Goal: Task Accomplishment & Management: Use online tool/utility

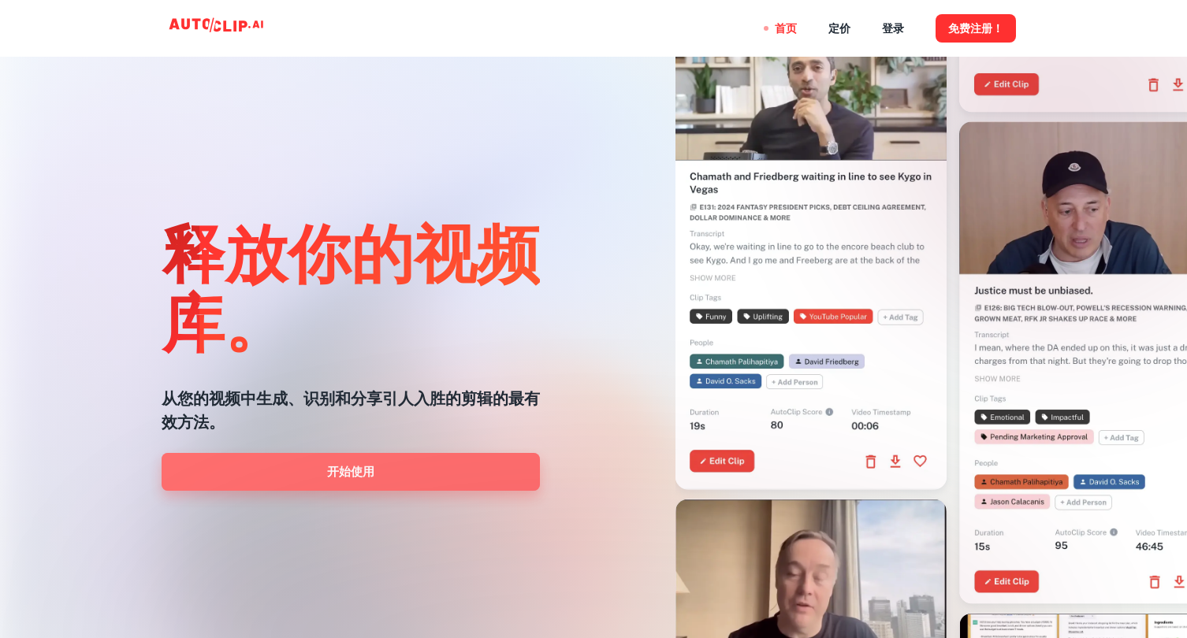
click at [333, 467] on link "开始使用" at bounding box center [351, 472] width 378 height 38
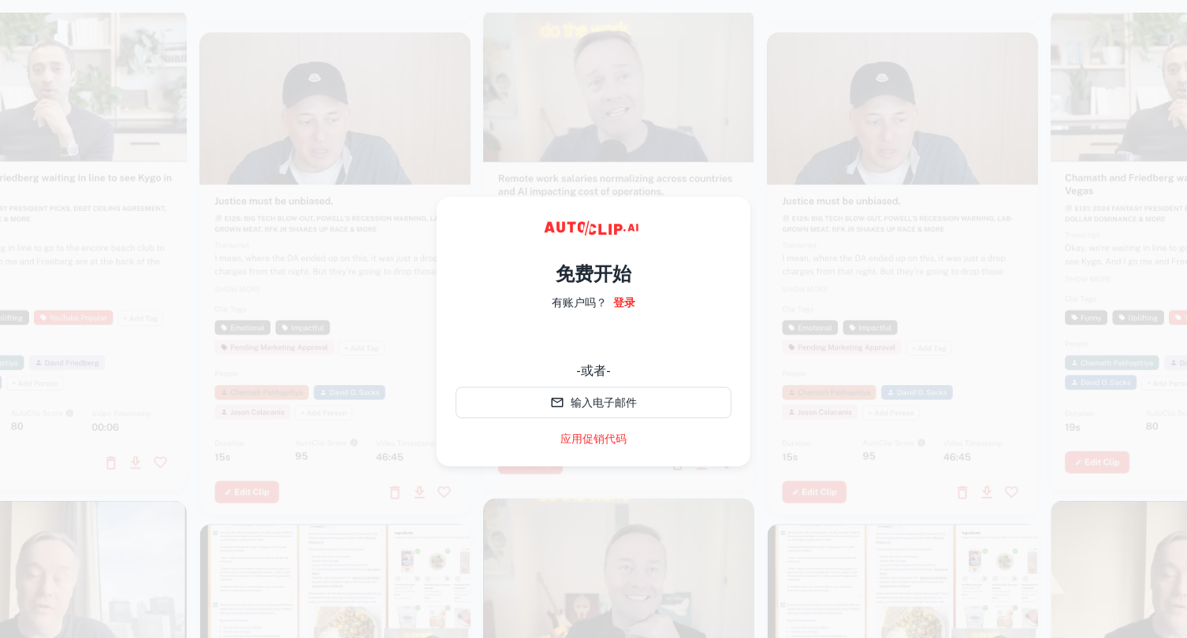
click at [592, 344] on div "使用谷歌账号登录。在新标签页中打开" at bounding box center [594, 339] width 276 height 35
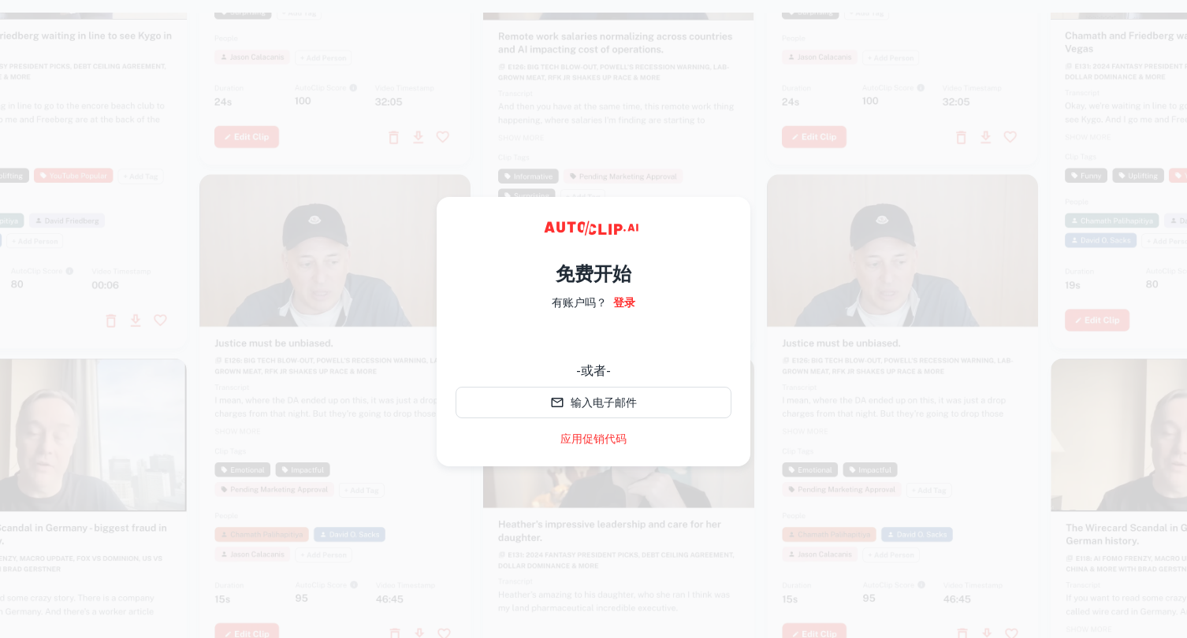
click at [567, 342] on div "使用谷歌账号登录。在新标签页中打开" at bounding box center [594, 339] width 276 height 35
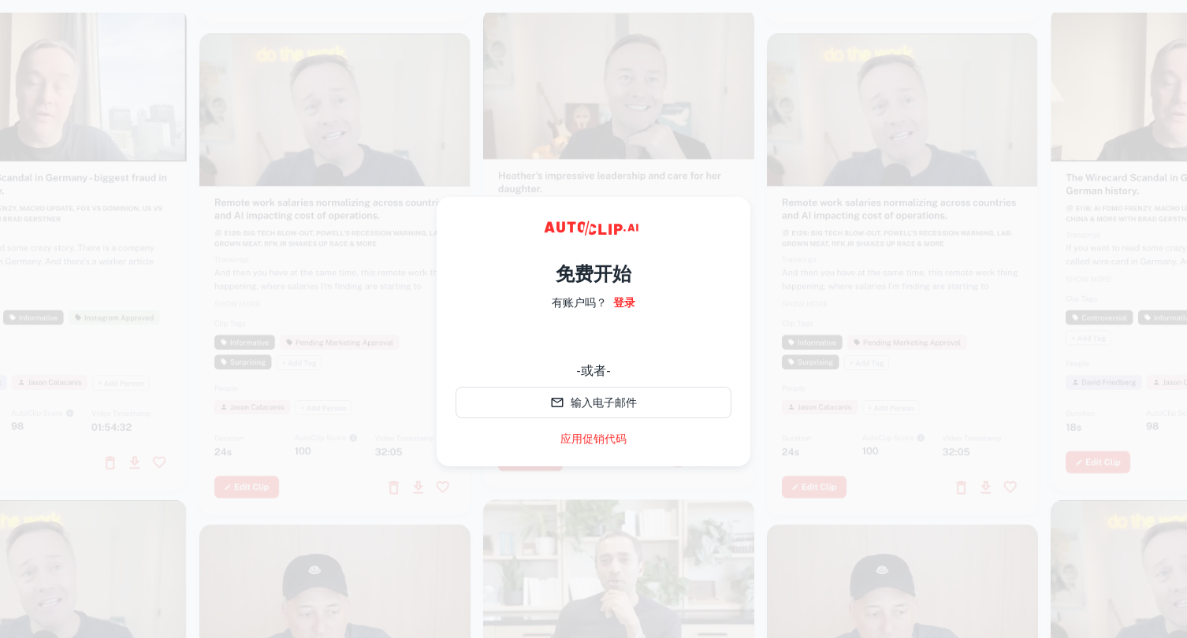
click at [619, 339] on div "使用谷歌账号登录。在新标签页中打开" at bounding box center [594, 339] width 276 height 35
